Goal: Check status: Check status

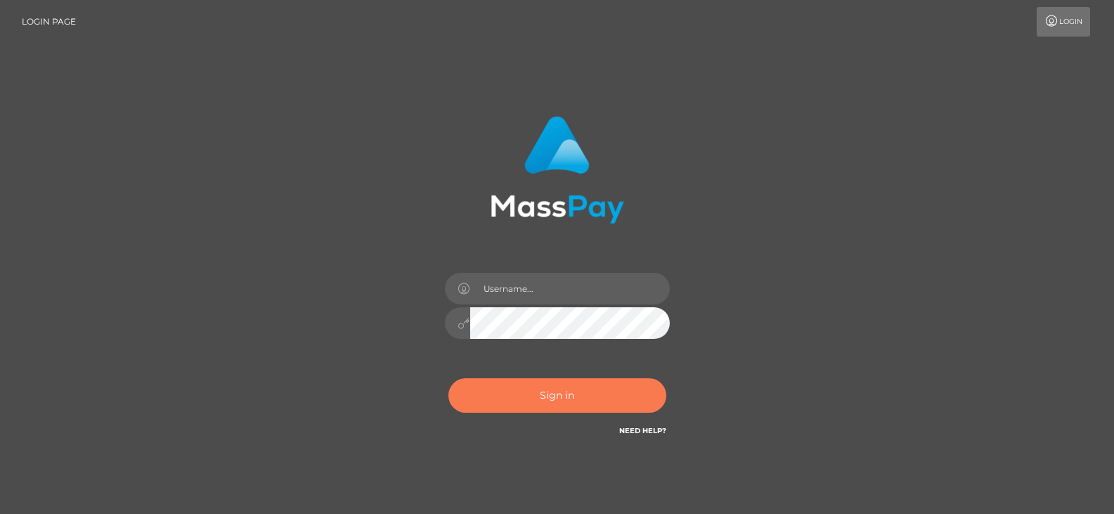
click at [566, 411] on button "Sign in" at bounding box center [557, 395] width 218 height 34
type input "Nocelyn.xcite"
click at [558, 401] on button "Sign in" at bounding box center [557, 395] width 218 height 34
click at [572, 381] on button "Sign in" at bounding box center [557, 395] width 218 height 34
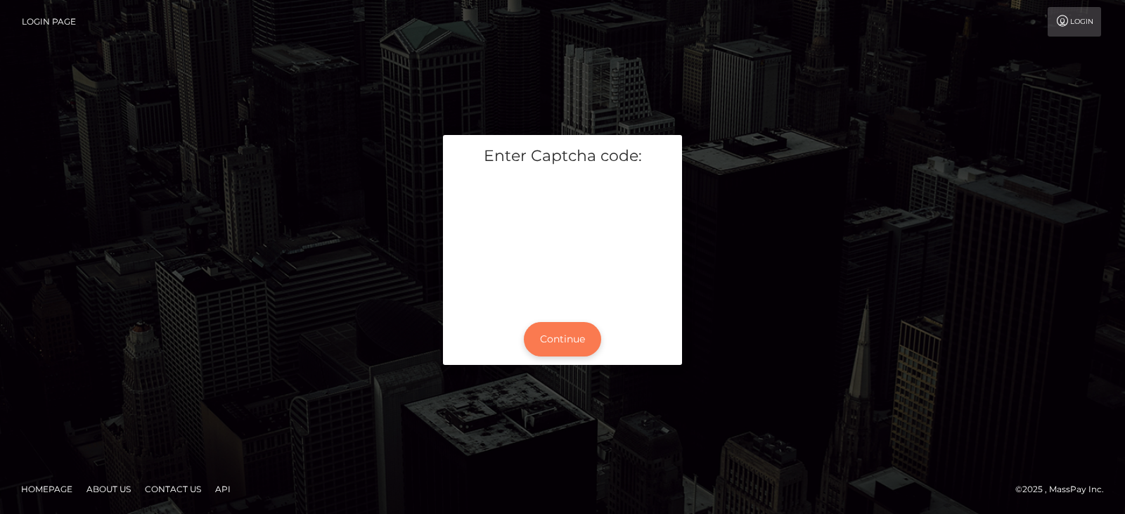
click at [566, 336] on button "Continue" at bounding box center [562, 339] width 77 height 34
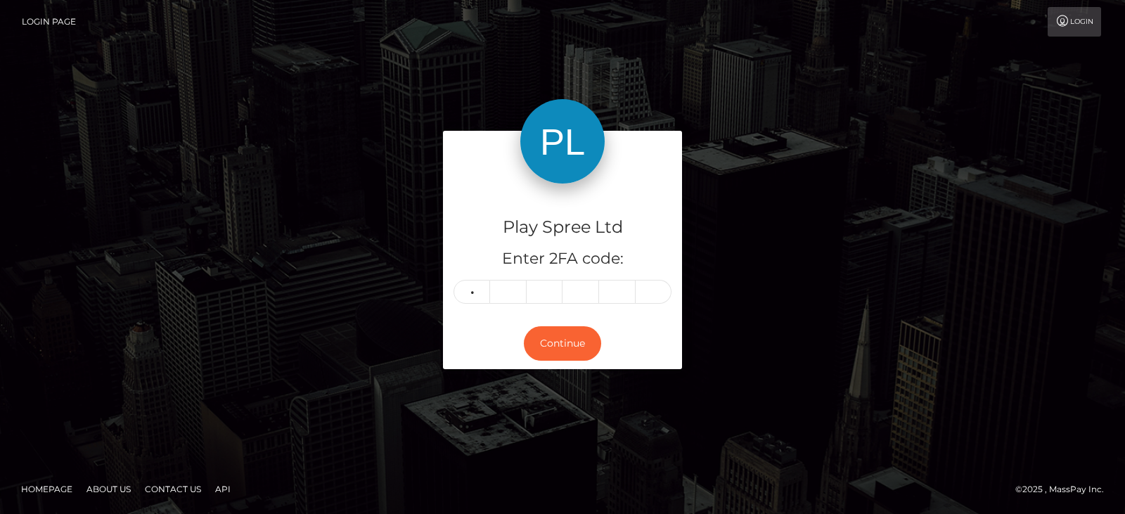
type input "2"
type input "5"
type input "3"
type input "0"
type input "8"
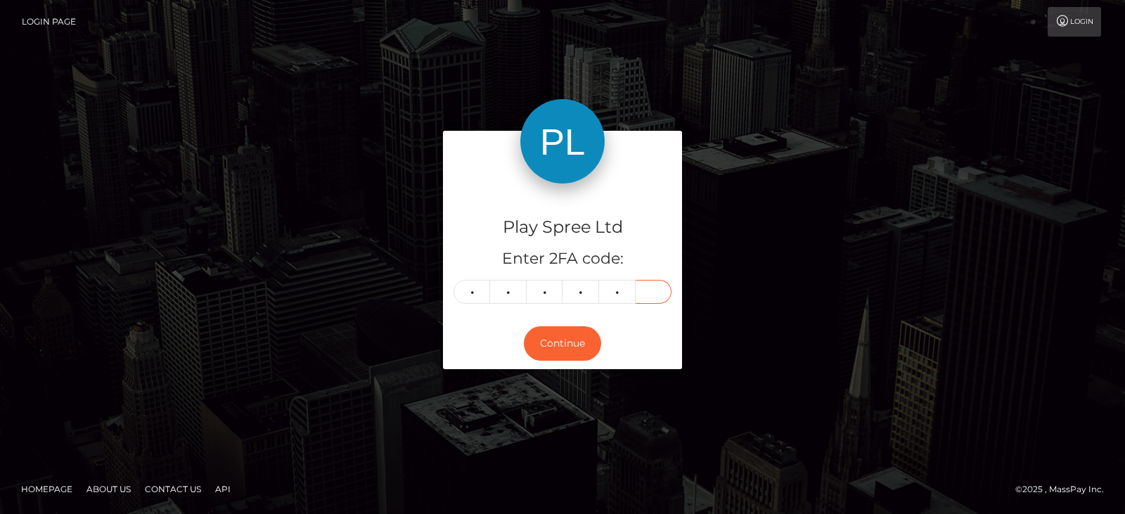
type input "4"
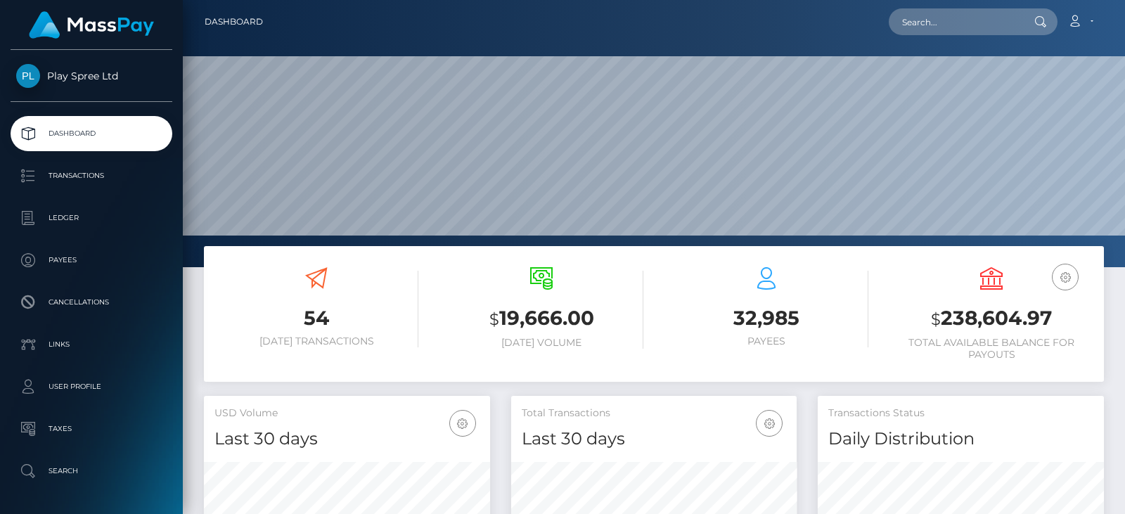
scroll to position [250, 285]
click at [921, 29] on input "text" at bounding box center [955, 21] width 132 height 27
paste input "254250"
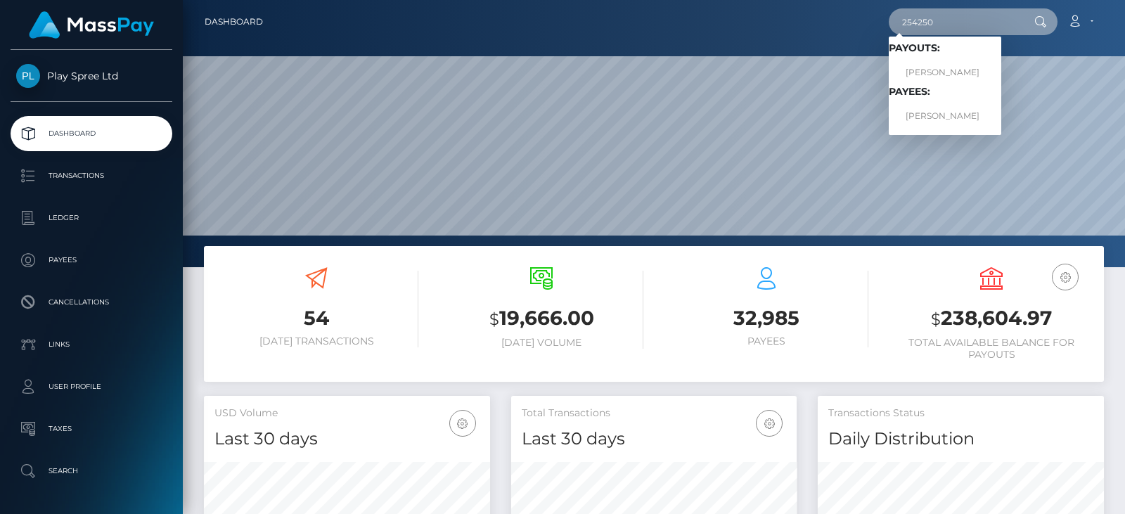
drag, startPoint x: 946, startPoint y: 21, endPoint x: 859, endPoint y: 20, distance: 87.2
click at [859, 20] on div "254250 Loading... Loading... Payouts: BRANDON JAMES TODD Payees: BRANDON JAMES …" at bounding box center [688, 22] width 829 height 30
paste input "334749"
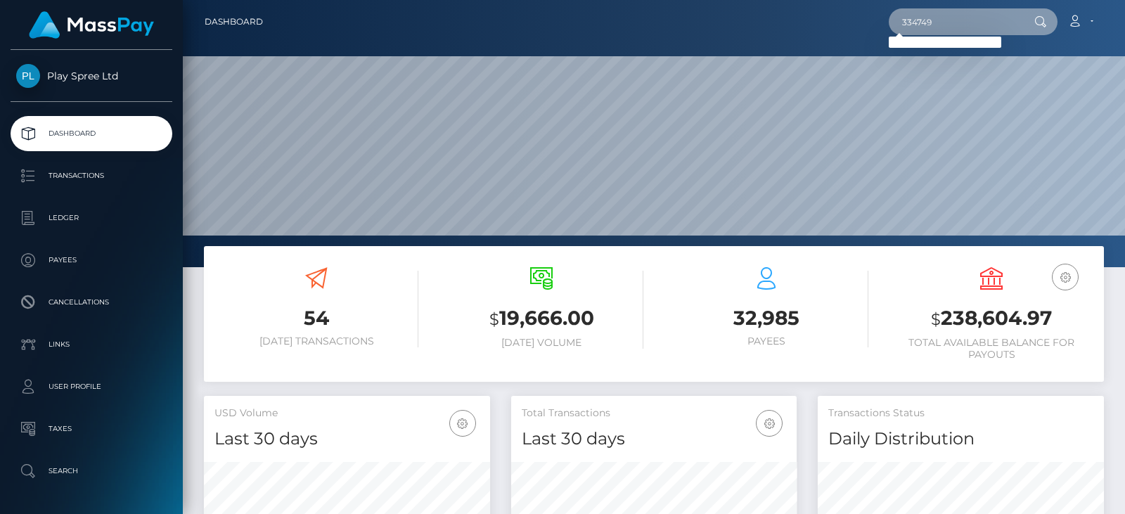
click at [956, 25] on input "334749" at bounding box center [955, 21] width 132 height 27
type input "334749"
drag, startPoint x: 951, startPoint y: 24, endPoint x: 880, endPoint y: 27, distance: 71.1
click at [880, 27] on div "334749 Loading... Loading... Account Edit Profile Logout" at bounding box center [688, 22] width 829 height 30
paste input "254250"
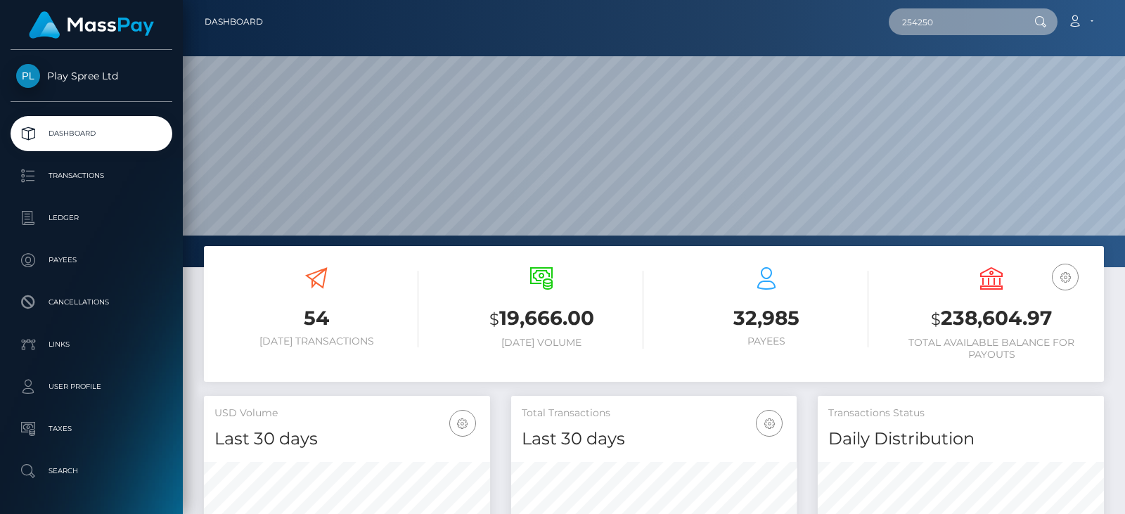
type input "254250"
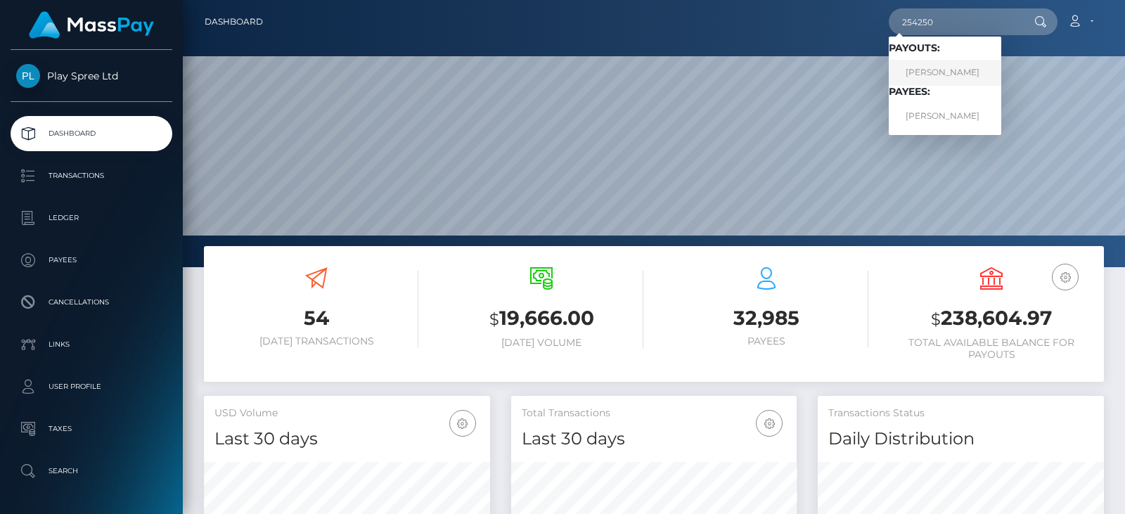
click at [960, 79] on link "BRANDON JAMES TODD" at bounding box center [945, 73] width 112 height 26
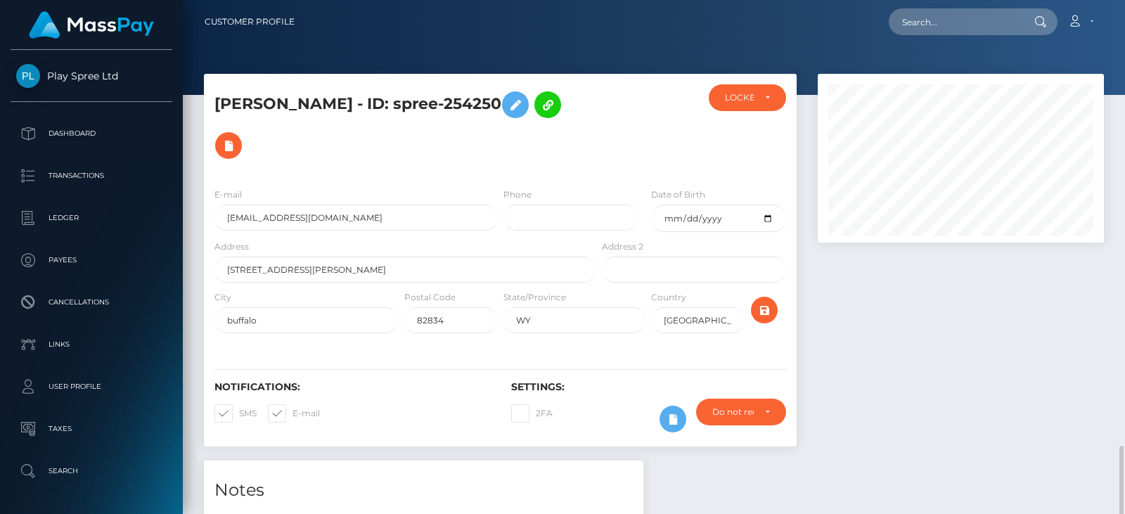
scroll to position [169, 285]
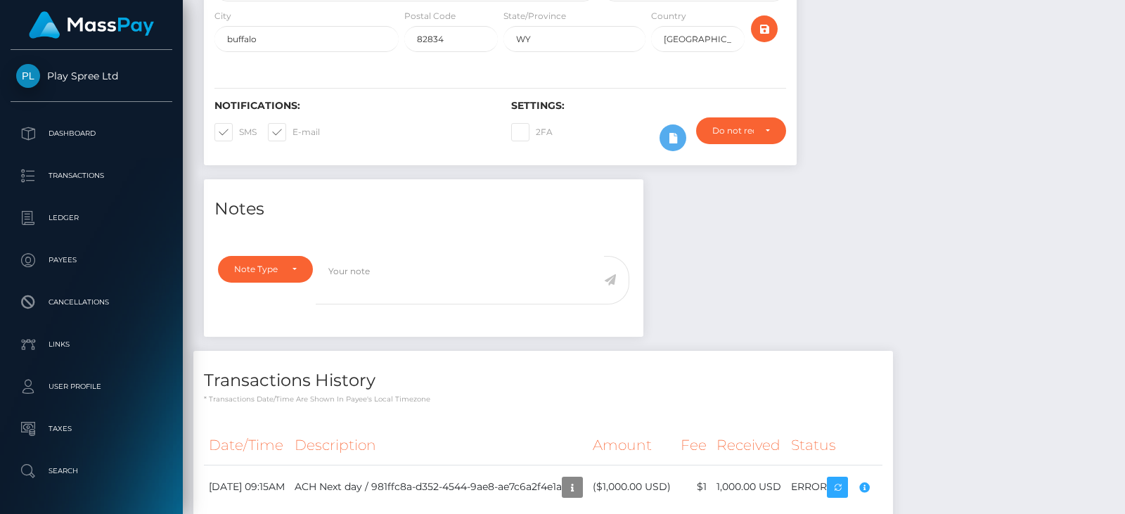
click at [916, 462] on div "Compliance review required. Please provide a recent bank statement using the se…" at bounding box center [857, 457] width 141 height 85
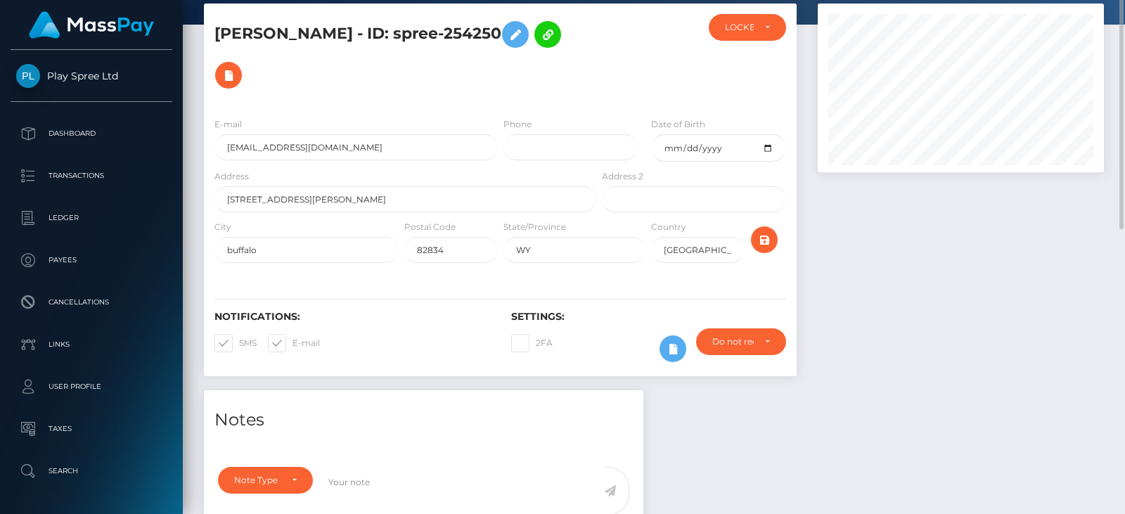
scroll to position [0, 0]
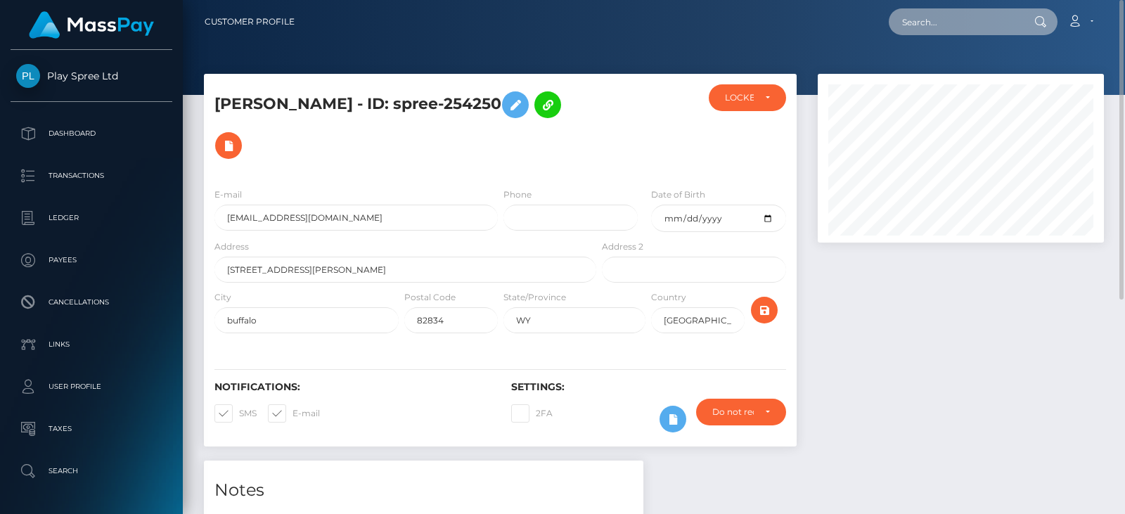
click at [949, 11] on input "text" at bounding box center [955, 21] width 132 height 27
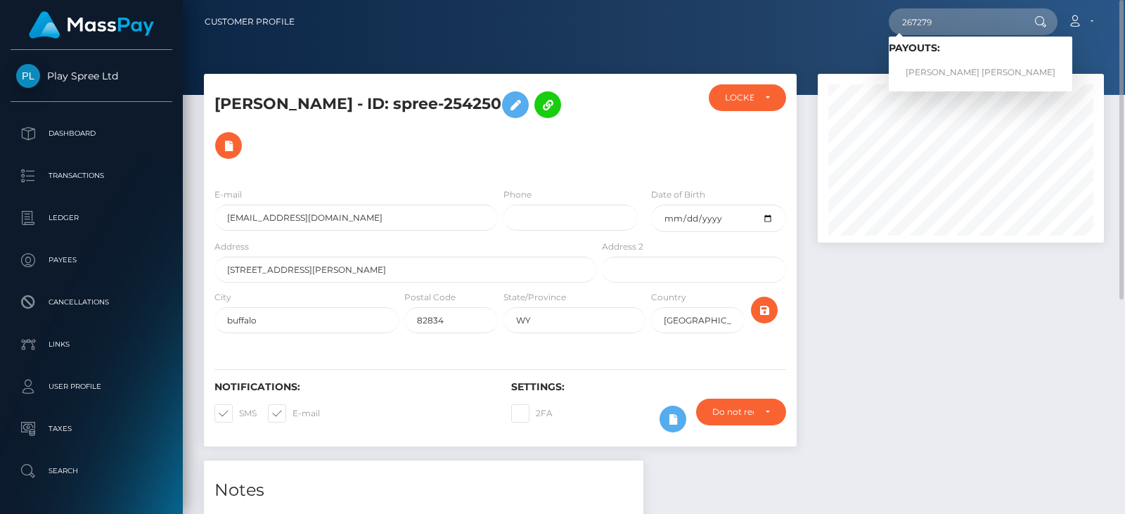
drag, startPoint x: 593, startPoint y: 97, endPoint x: 506, endPoint y: 95, distance: 87.2
click at [506, 95] on div "BRANDON JAMES TODD - ID: spree-254250" at bounding box center [401, 130] width 395 height 92
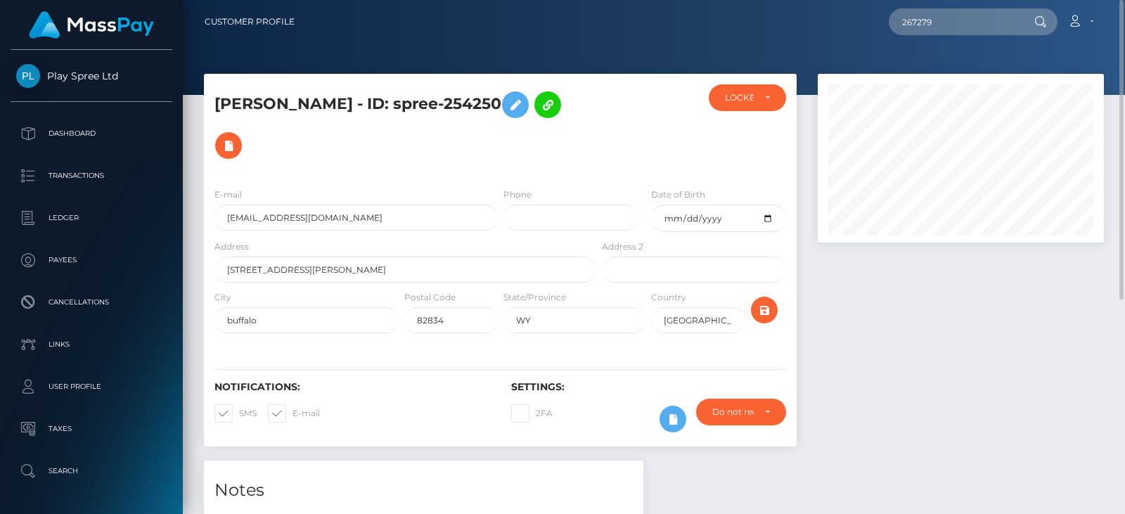
copy h5 "254250"
click at [980, 15] on input "267279" at bounding box center [955, 21] width 132 height 27
drag, startPoint x: 980, startPoint y: 20, endPoint x: 884, endPoint y: 5, distance: 97.5
click at [884, 5] on nav "Customer Profile 267279 Loading... Loading... Payouts: AHMED ABDERAHMANE MOKHTA…" at bounding box center [654, 22] width 942 height 44
paste input "54250"
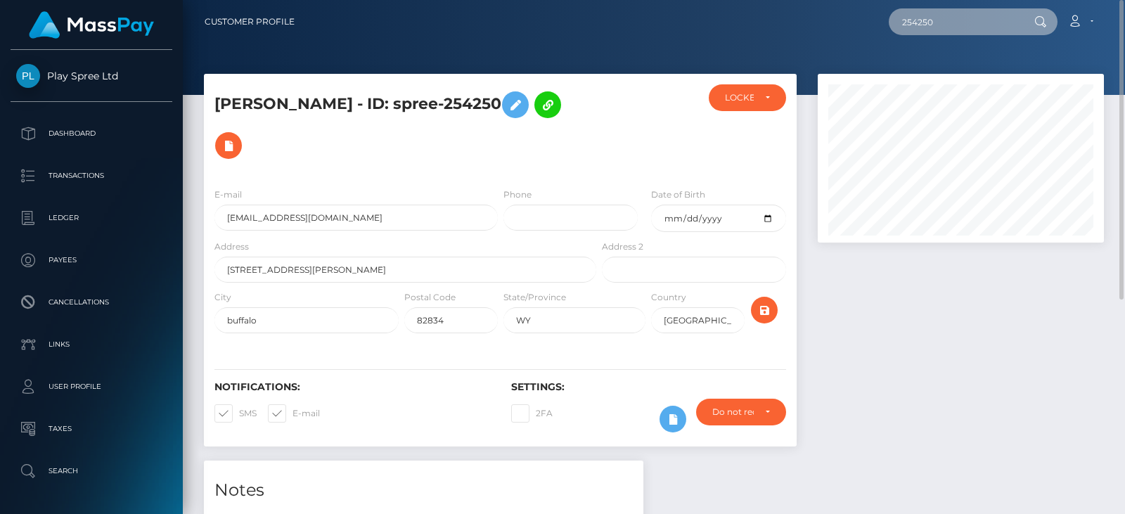
type input "254250"
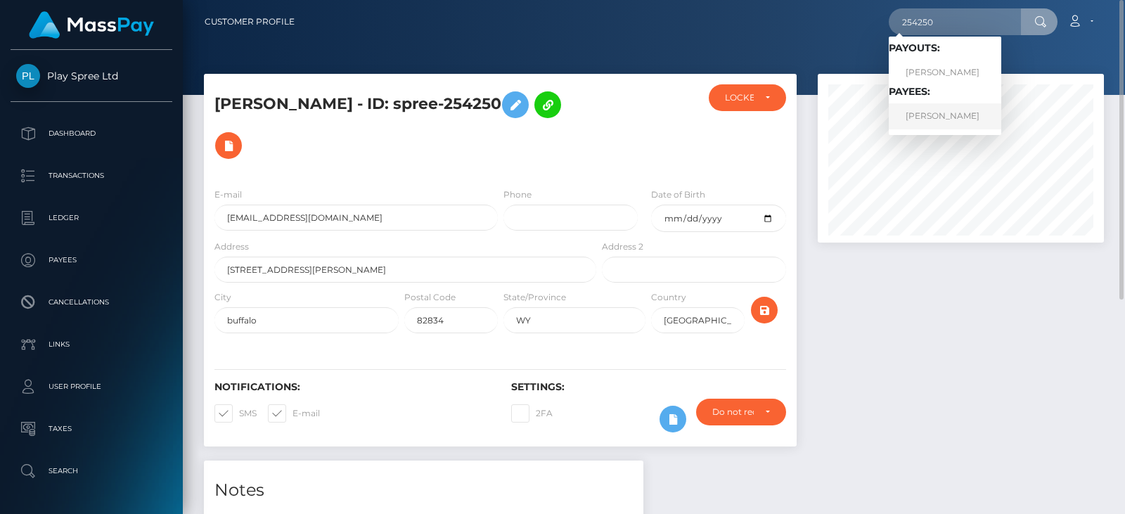
click at [946, 118] on link "BRANDON JAMES TODD" at bounding box center [945, 116] width 112 height 26
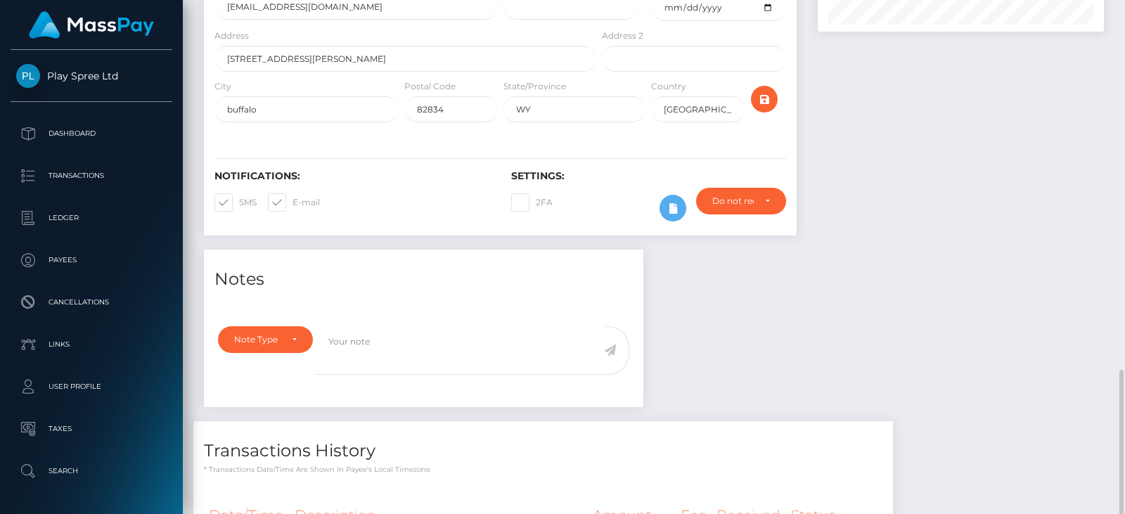
scroll to position [366, 0]
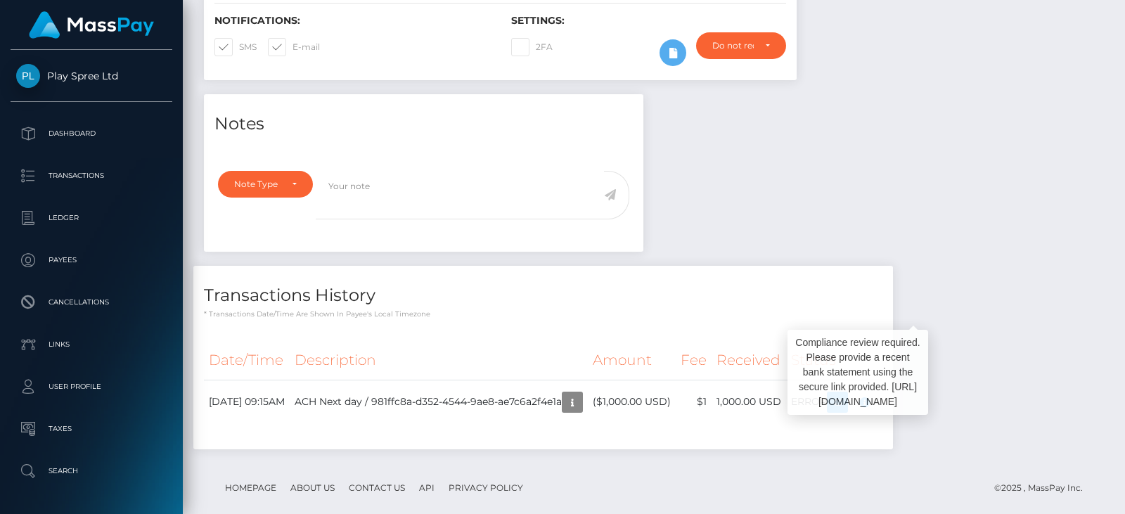
click at [913, 385] on div "Compliance review required. Please provide a recent bank statement using the se…" at bounding box center [857, 372] width 141 height 85
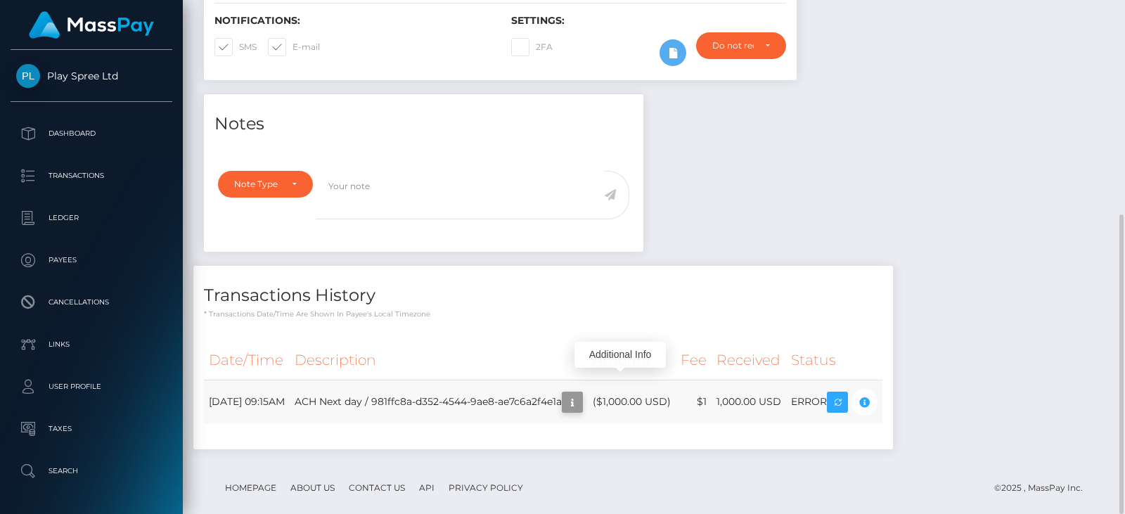
scroll to position [169, 285]
drag, startPoint x: 365, startPoint y: 386, endPoint x: 558, endPoint y: 387, distance: 193.3
click at [558, 387] on td "ACH Next day / 981ffc8a-d352-4544-9ae8-ae7c6a2f4e1a" at bounding box center [439, 402] width 298 height 44
click at [929, 233] on div "Notes Note Type Compliance Clear Compliance General Note Type" at bounding box center [653, 278] width 921 height 369
